Goal: Navigation & Orientation: Find specific page/section

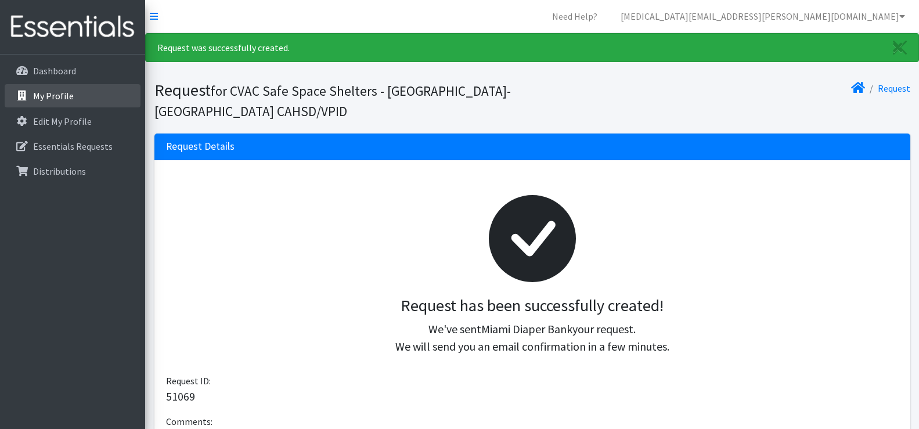
click at [59, 100] on p "My Profile" at bounding box center [53, 96] width 41 height 12
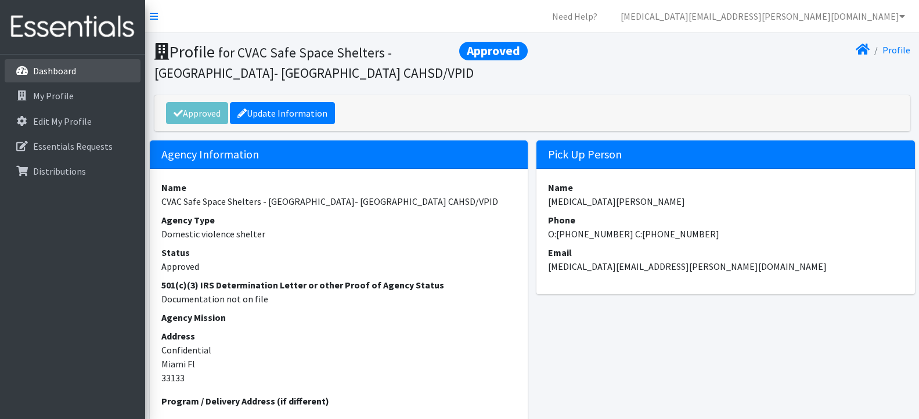
click at [60, 74] on p "Dashboard" at bounding box center [54, 71] width 43 height 12
